Goal: Task Accomplishment & Management: Manage account settings

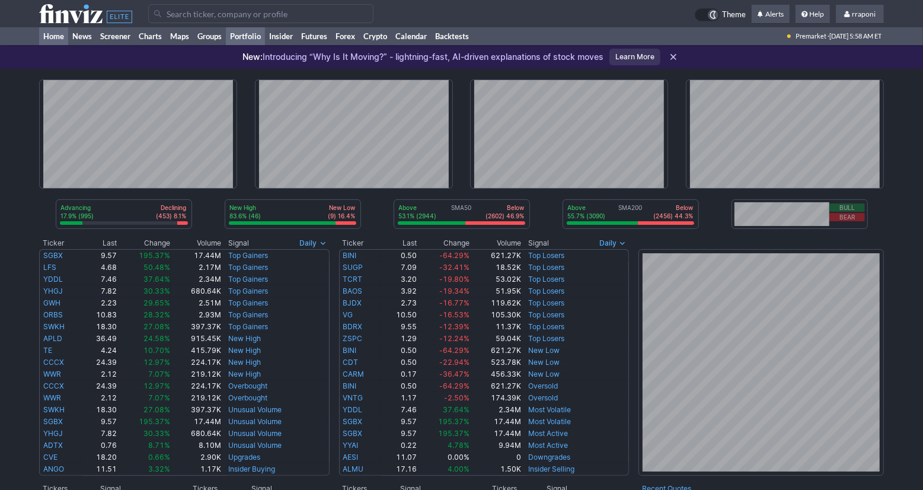
click at [256, 42] on link "Portfolio" at bounding box center [245, 36] width 39 height 18
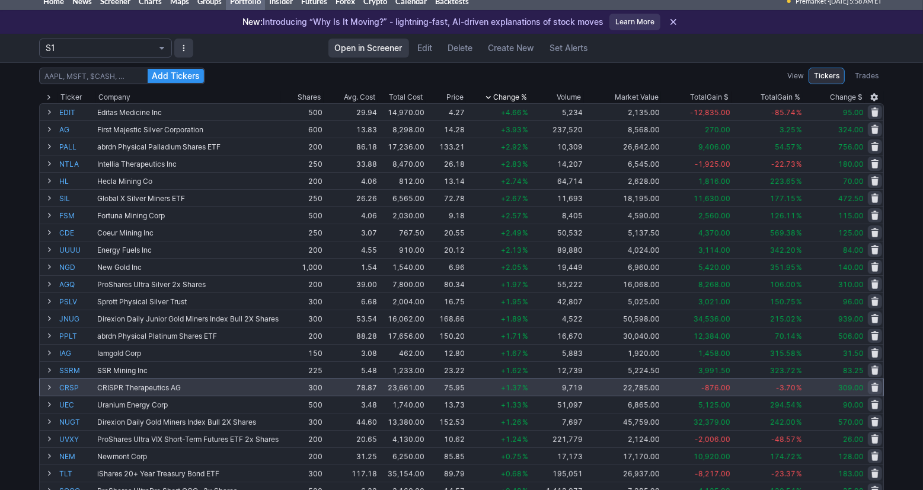
scroll to position [91, 0]
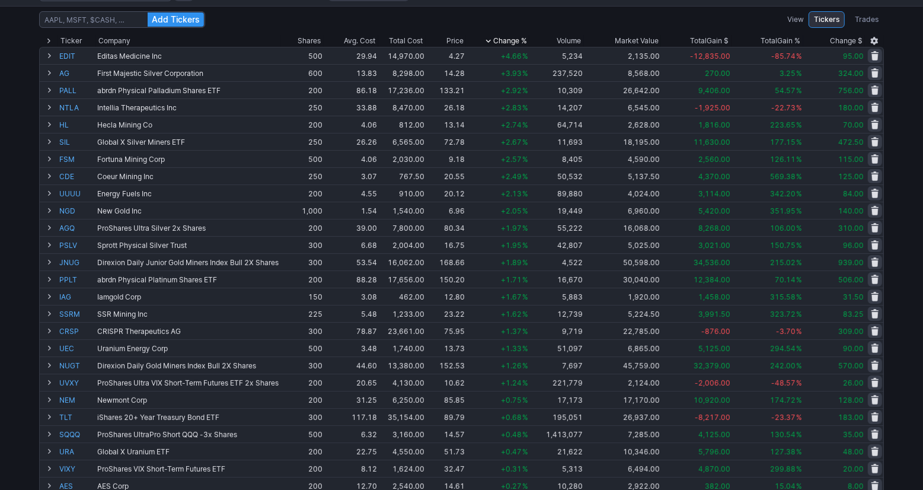
click at [903, 256] on div "Add Tickers View Tickers Trades Ticker Company Shares Avg. Cost Total Cost Pric…" at bounding box center [461, 380] width 923 height 749
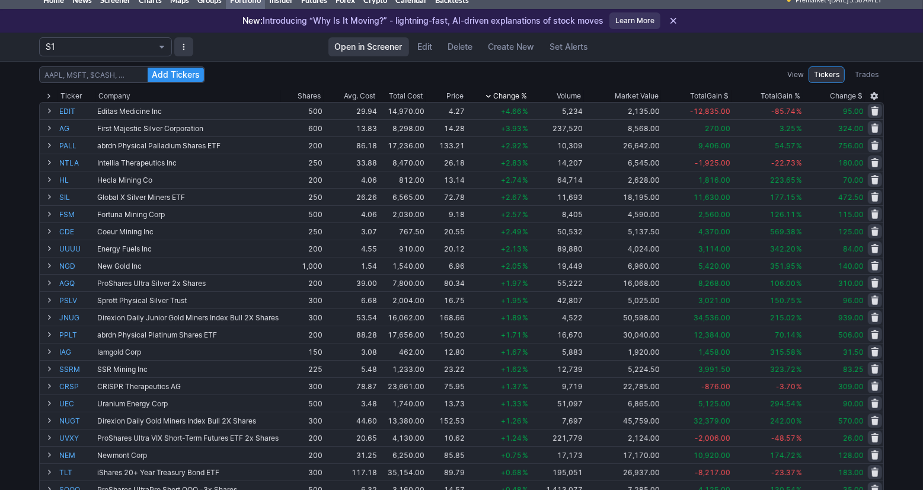
scroll to position [30, 0]
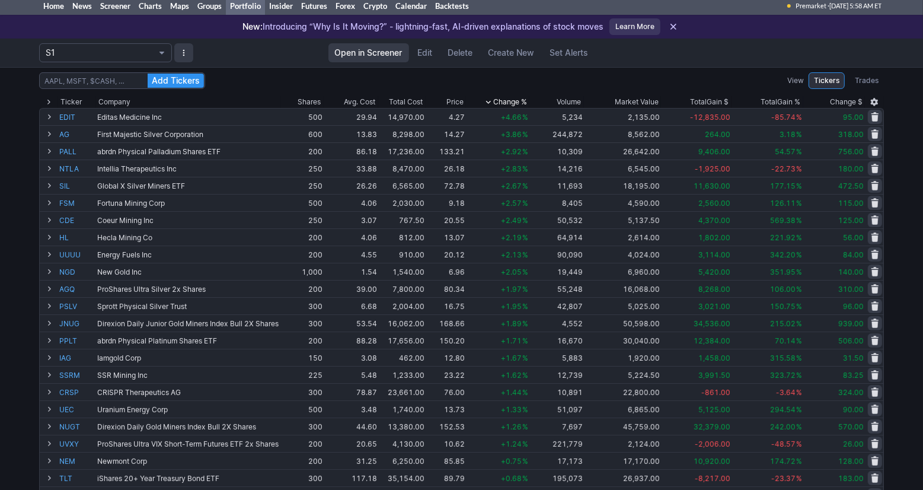
click at [897, 252] on div "Add Tickers View Tickers Trades Ticker Company Shares Avg. Cost Total Cost Pric…" at bounding box center [461, 441] width 923 height 749
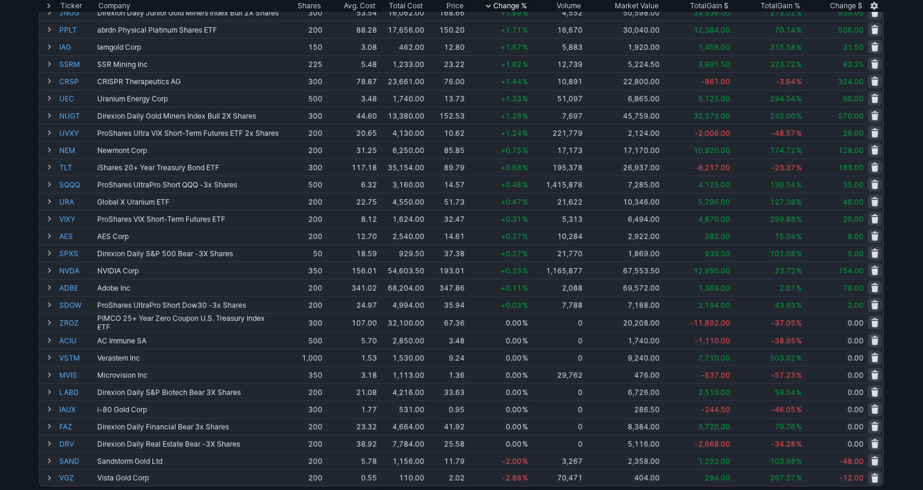
scroll to position [0, 0]
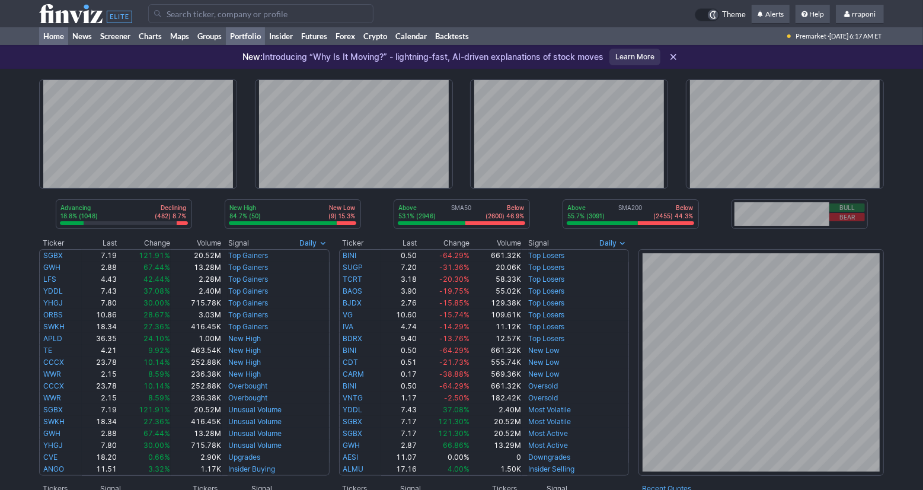
click at [263, 37] on link "Portfolio" at bounding box center [245, 36] width 39 height 18
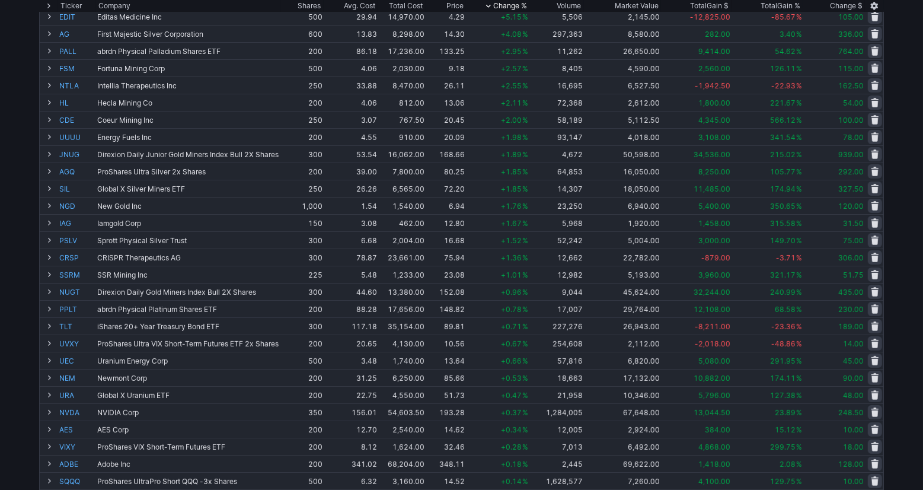
scroll to position [138, 0]
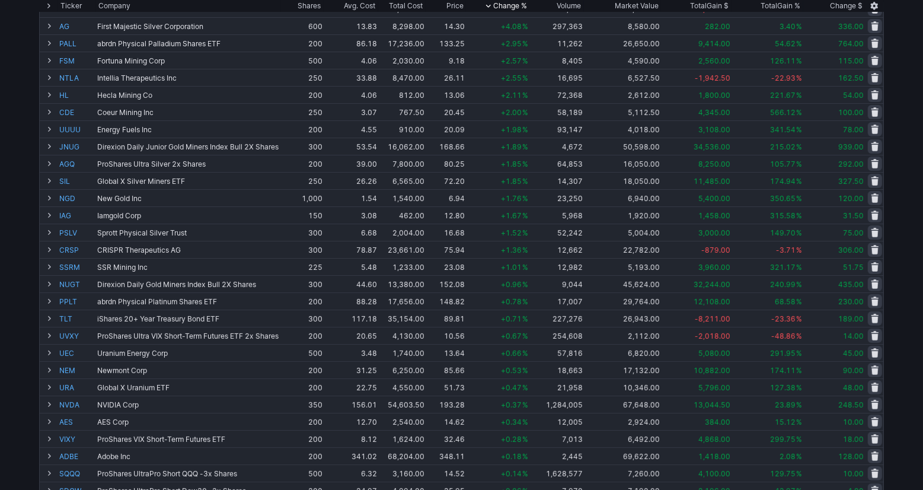
click at [912, 314] on div "Add Tickers View Tickers Trades Ticker Company Shares Avg. Cost Total Cost Pric…" at bounding box center [461, 333] width 923 height 749
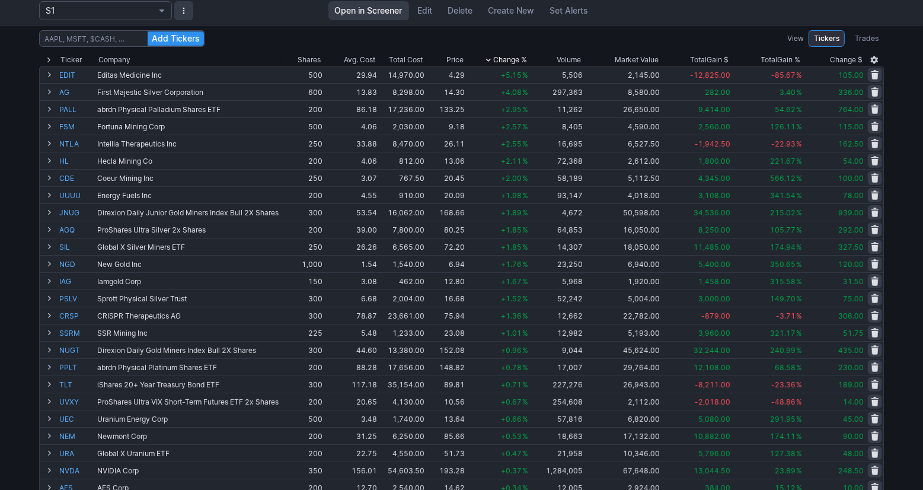
scroll to position [75, 0]
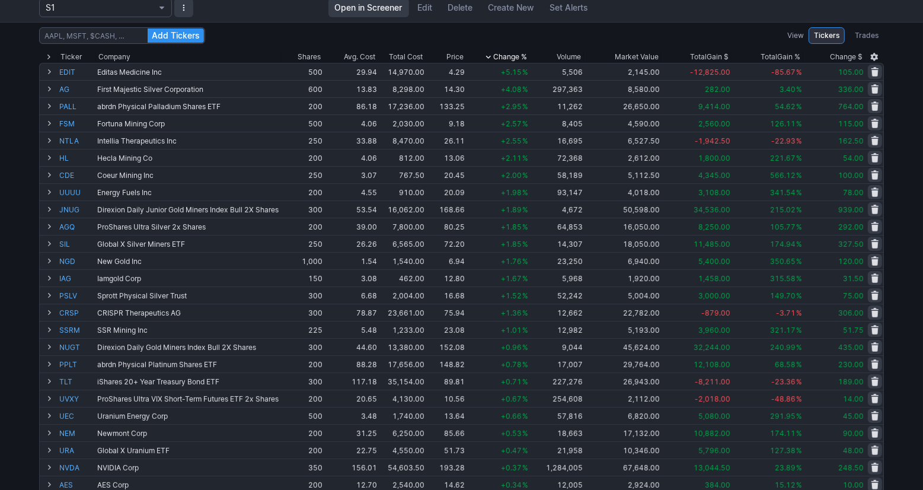
click at [899, 172] on div "Add Tickers View Tickers Trades Ticker Company Shares Avg. Cost Total Cost Pric…" at bounding box center [461, 396] width 923 height 749
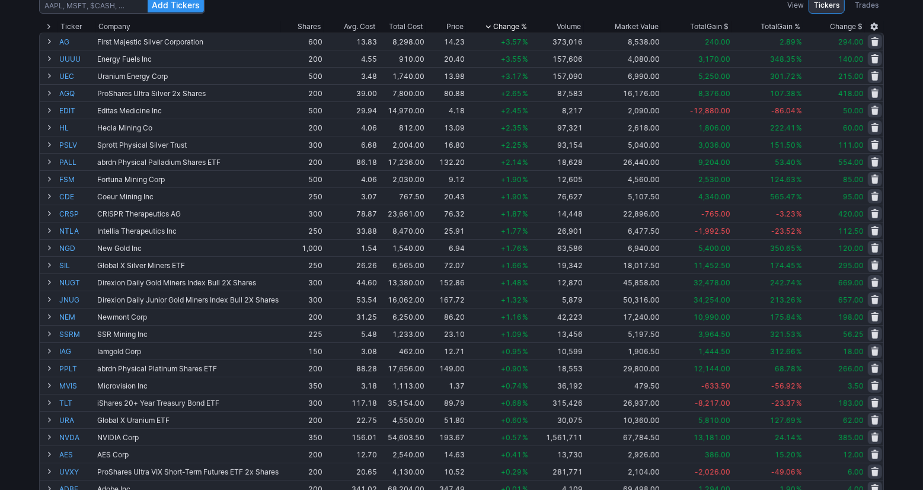
scroll to position [127, 0]
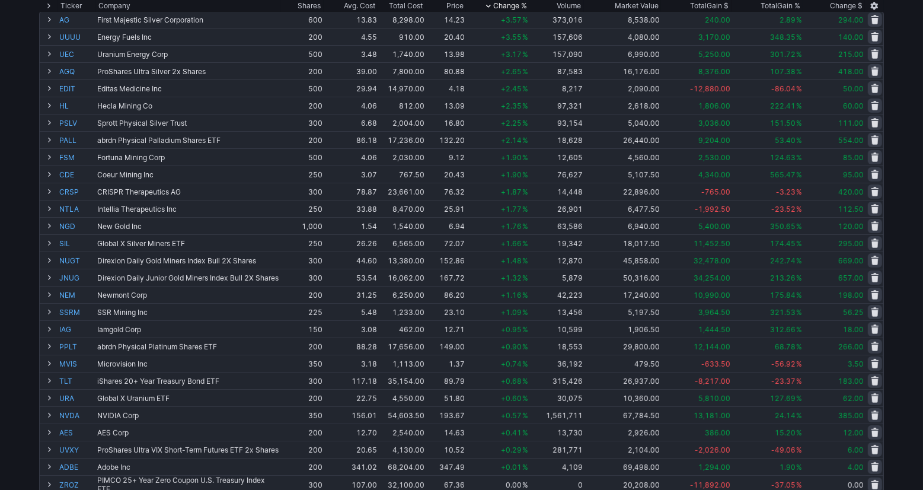
click at [902, 129] on div "Add Tickers View Tickers Trades Ticker Company Shares Avg. Cost Total Cost Pric…" at bounding box center [461, 344] width 923 height 749
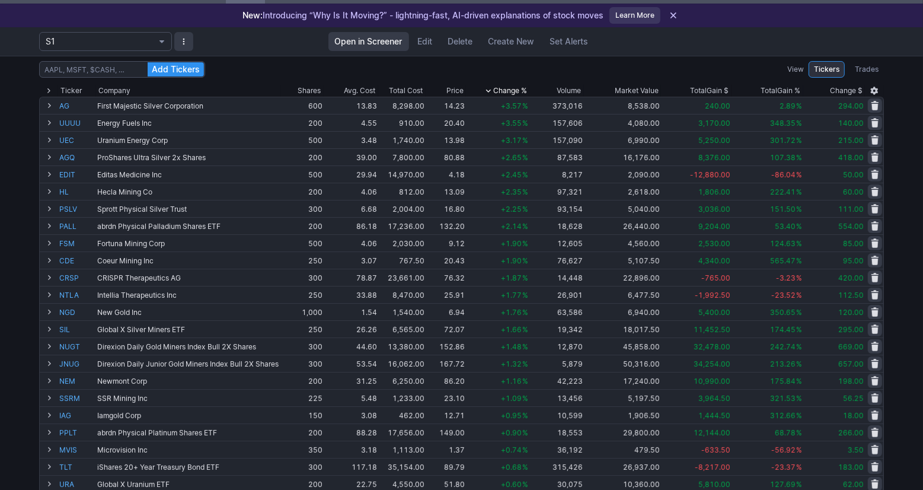
scroll to position [0, 0]
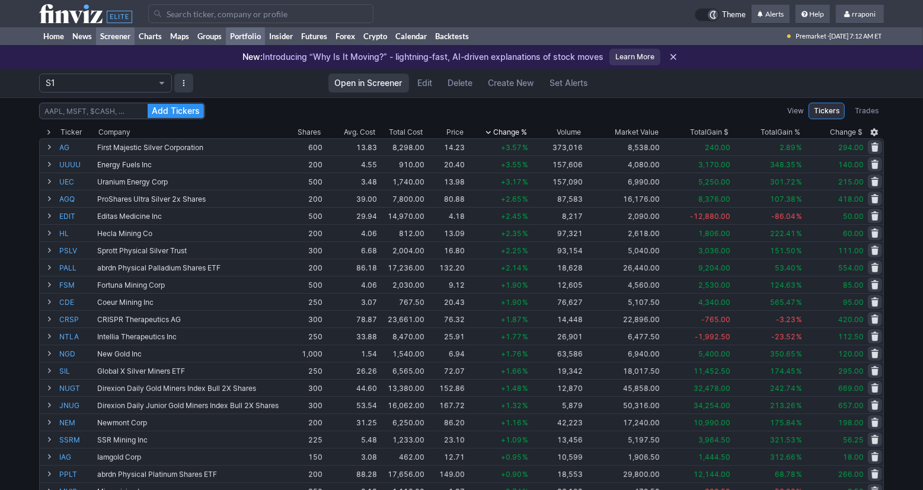
click at [129, 40] on link "Screener" at bounding box center [115, 36] width 39 height 18
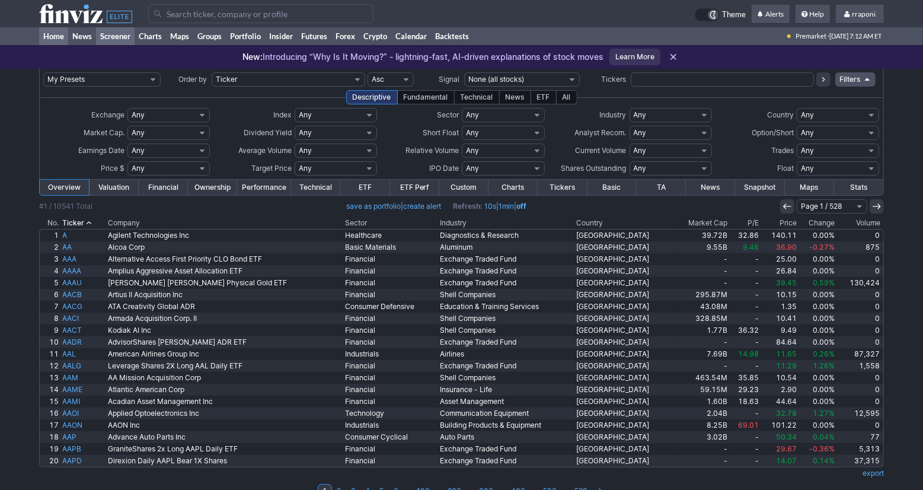
click at [56, 40] on link "Home" at bounding box center [53, 36] width 29 height 18
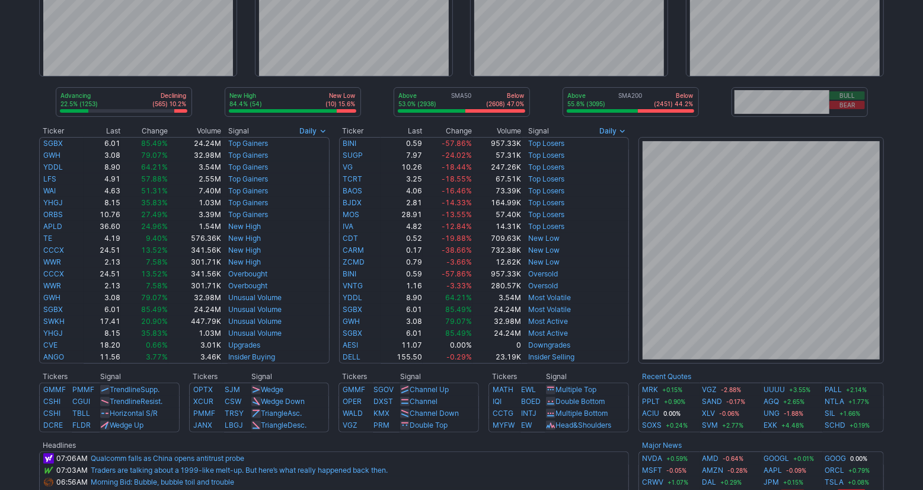
scroll to position [217, 0]
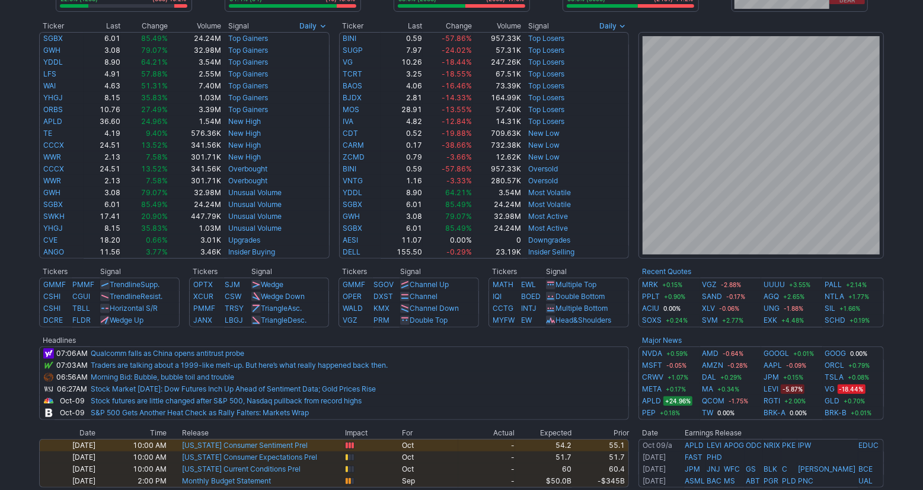
click at [908, 346] on div "Advancing 22.5% (1253) Declining (565) 10.2% New High 84.4% (54) New Low (10) 1…" at bounding box center [461, 269] width 923 height 834
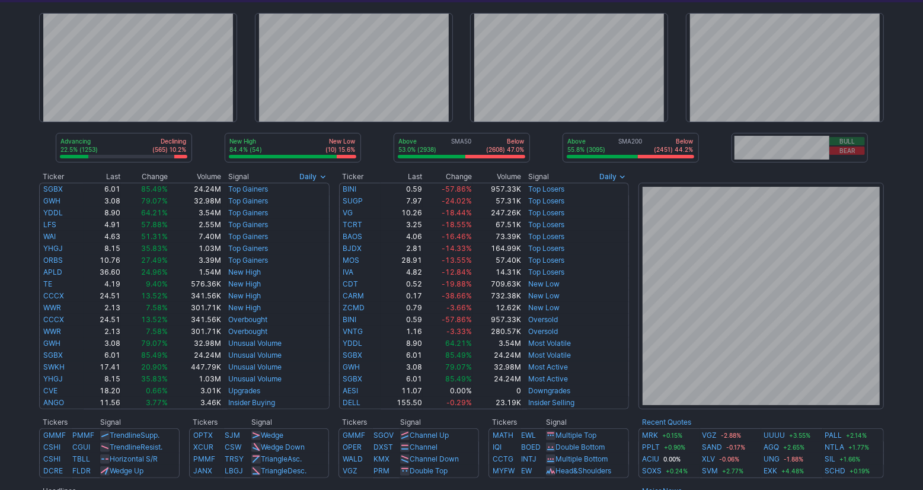
scroll to position [0, 0]
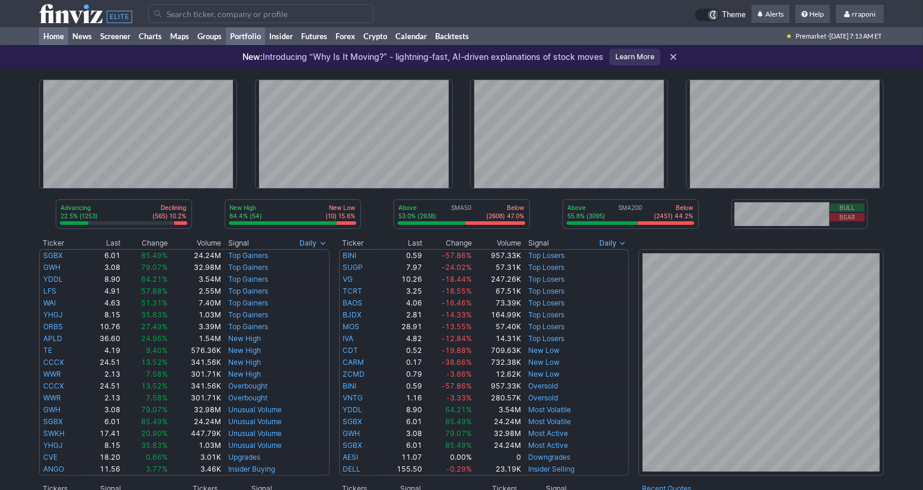
click at [257, 39] on link "Portfolio" at bounding box center [245, 36] width 39 height 18
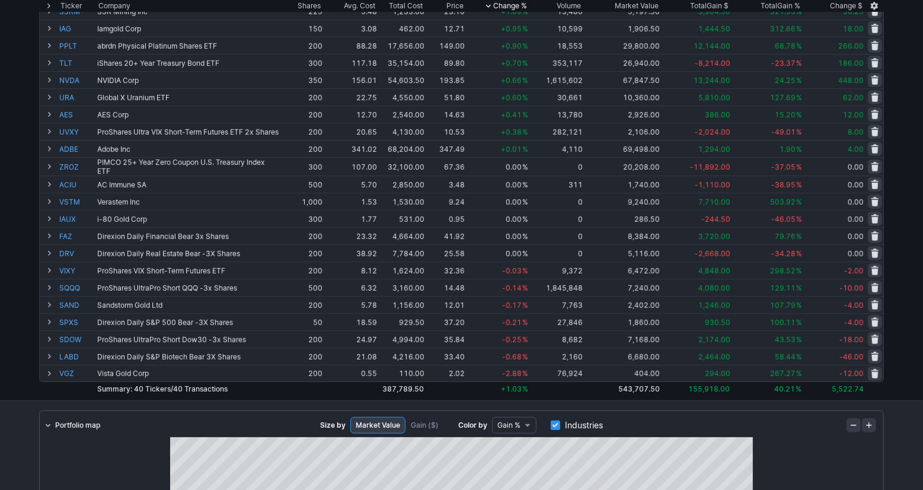
scroll to position [388, 0]
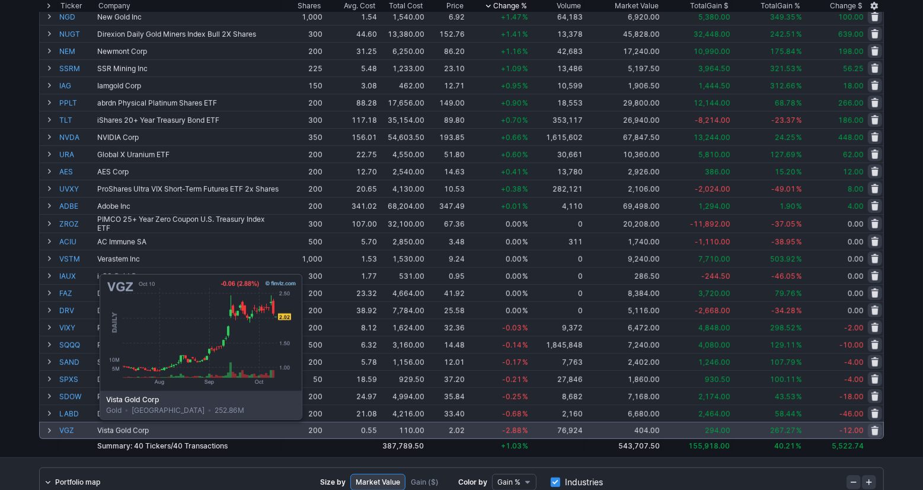
click at [70, 428] on link "VGZ" at bounding box center [77, 430] width 36 height 16
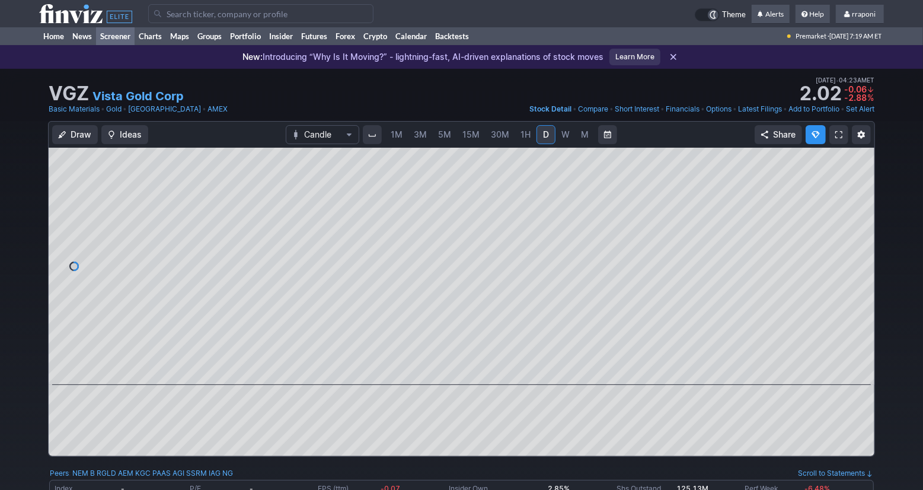
click at [129, 37] on link "Screener" at bounding box center [115, 36] width 39 height 18
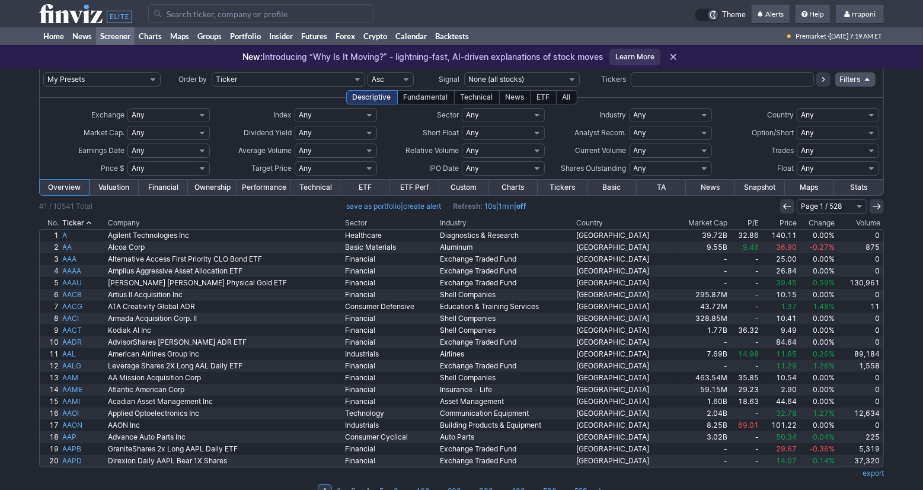
click at [658, 84] on input "text" at bounding box center [722, 79] width 183 height 14
type input "cmct"
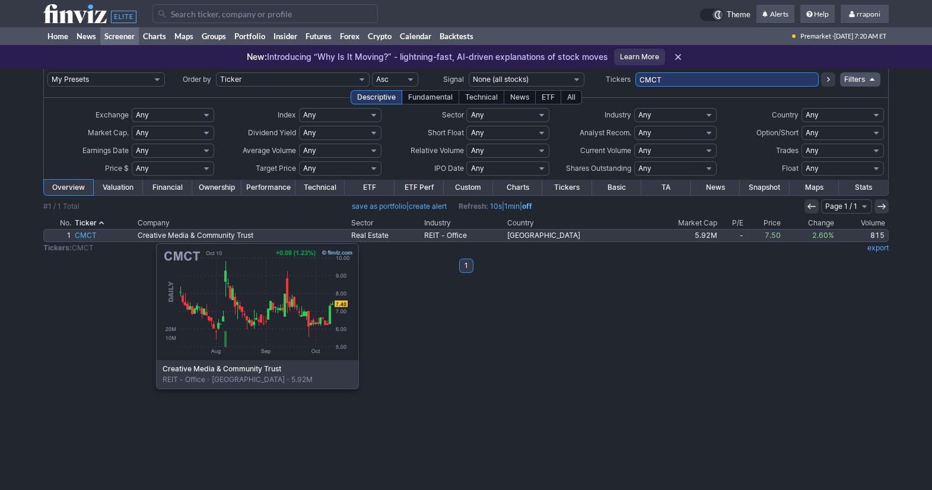
click at [97, 237] on link "CMCT" at bounding box center [104, 235] width 63 height 12
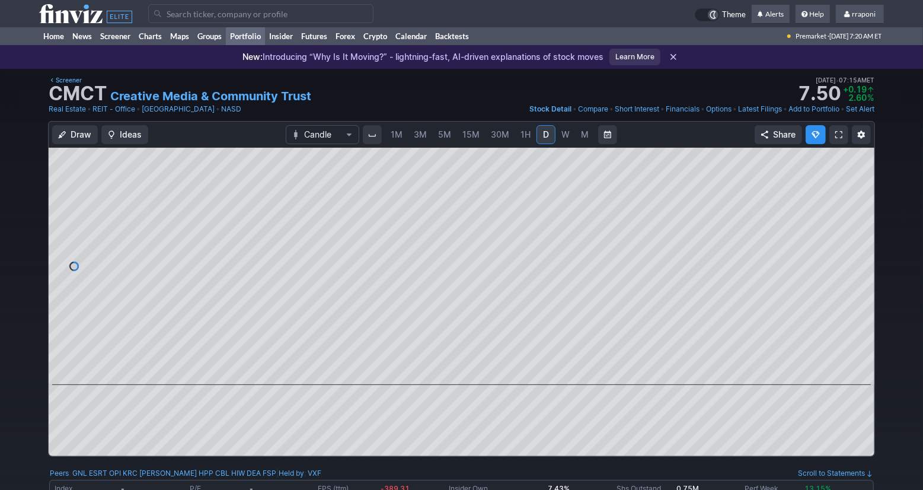
click at [264, 36] on link "Portfolio" at bounding box center [245, 36] width 39 height 18
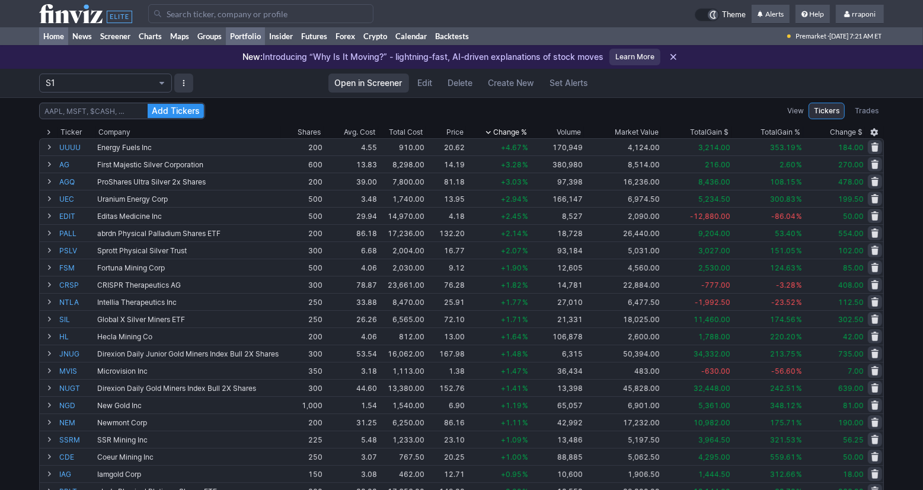
click at [64, 37] on link "Home" at bounding box center [53, 36] width 29 height 18
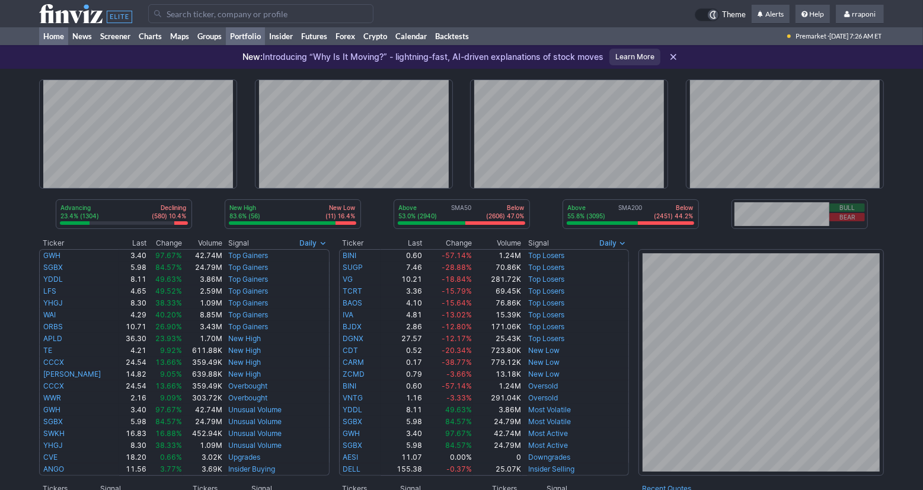
click at [262, 35] on link "Portfolio" at bounding box center [245, 36] width 39 height 18
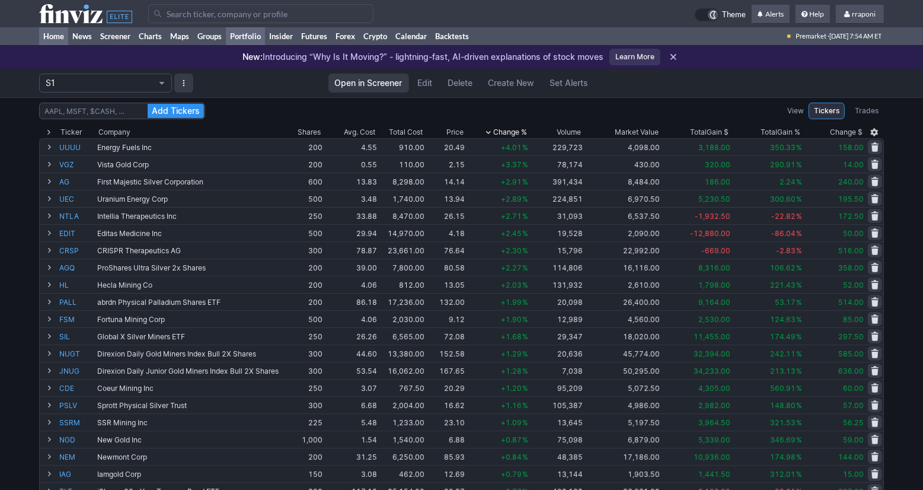
click at [66, 36] on link "Home" at bounding box center [53, 36] width 29 height 18
